Goal: Task Accomplishment & Management: Manage account settings

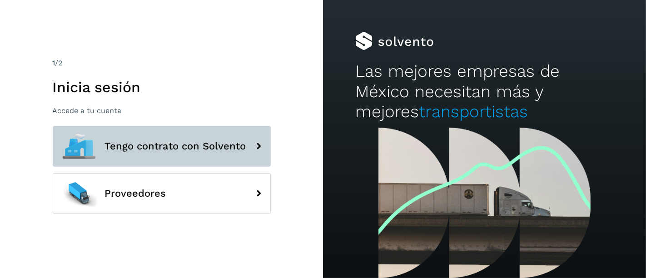
click at [149, 134] on button "Tengo contrato con Solvento" at bounding box center [162, 146] width 218 height 41
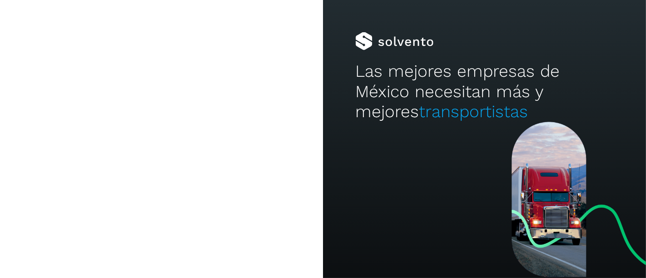
type input "**********"
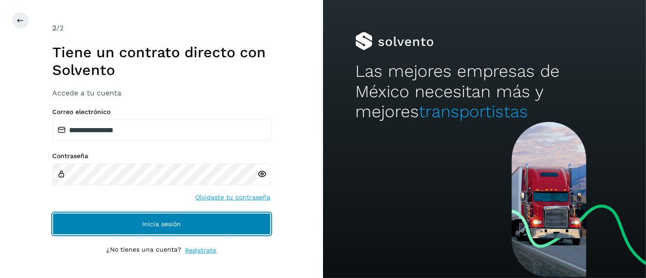
click at [139, 223] on button "Inicia sesión" at bounding box center [162, 224] width 218 height 22
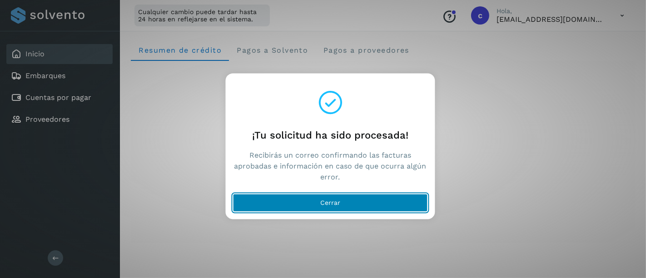
click at [301, 202] on button "Cerrar" at bounding box center [330, 203] width 195 height 18
